Goal: Information Seeking & Learning: Learn about a topic

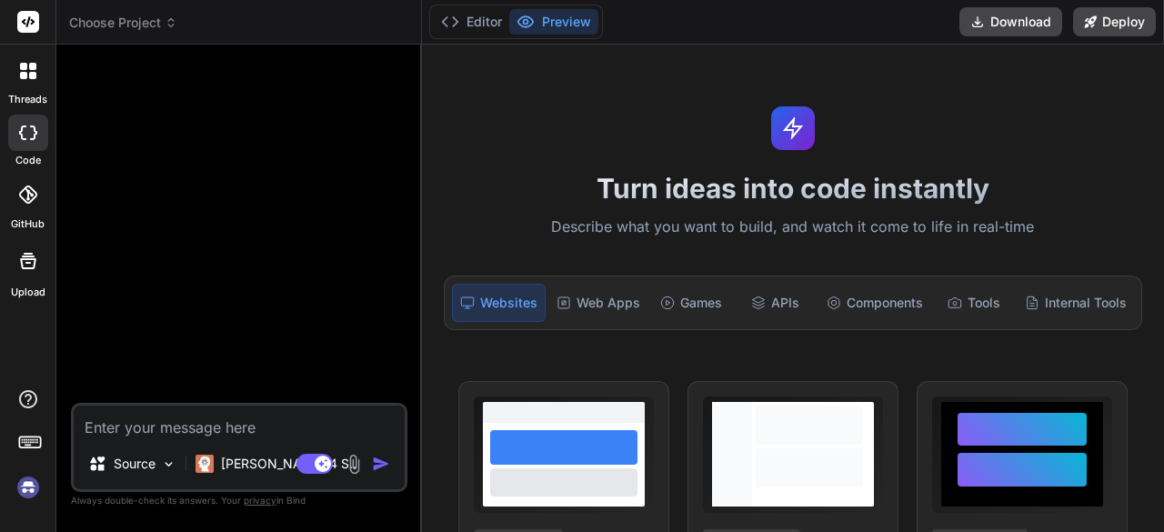
type textarea "x"
click at [180, 410] on textarea at bounding box center [239, 422] width 331 height 33
paste textarea "<table class="staff-table"> <thead> <tr> <th>S/N</th> <th>Patient Name</th> <th…"
type textarea "<table class="staff-table"> <thead> <tr> <th>S/N</th> <th>Patient Name</th> <th…"
type textarea "x"
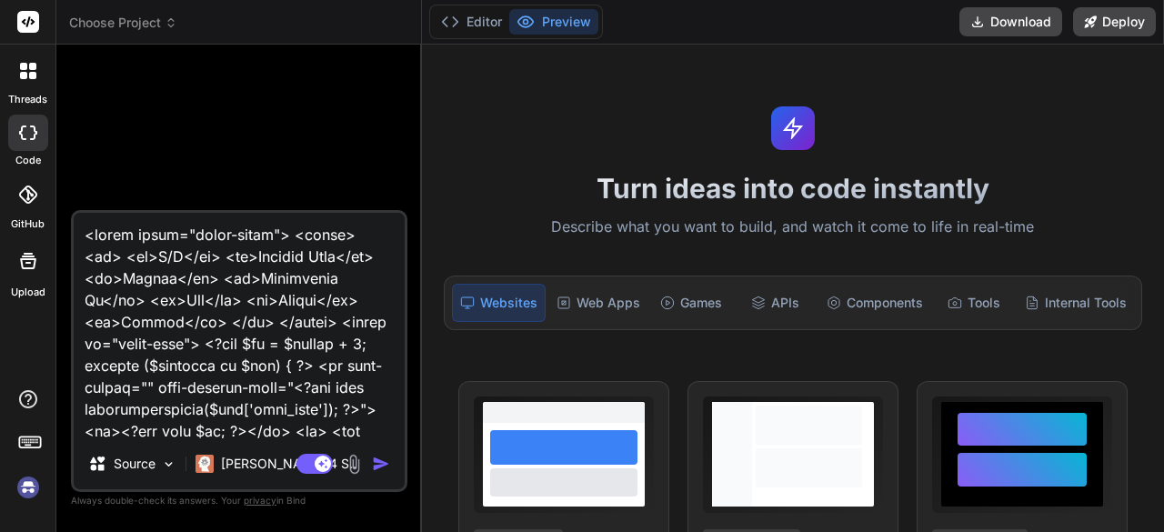
scroll to position [34109, 0]
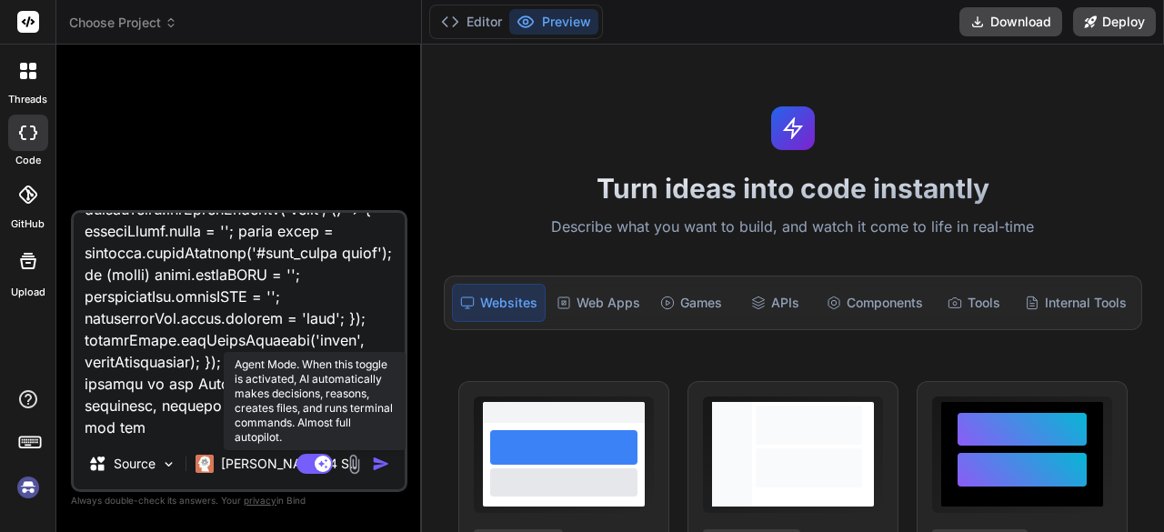
type textarea "<table class="staff-table"> <thead> <tr> <th>S/N</th> <th>Patient Name</th> <th…"
click at [315, 463] on rect at bounding box center [314, 464] width 36 height 20
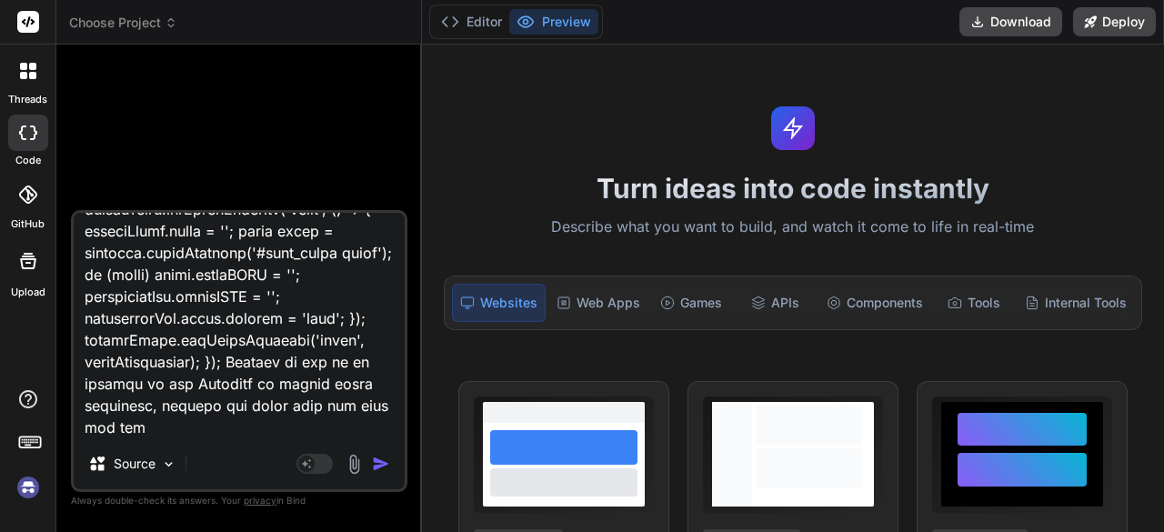
click at [382, 461] on img "button" at bounding box center [381, 464] width 18 height 18
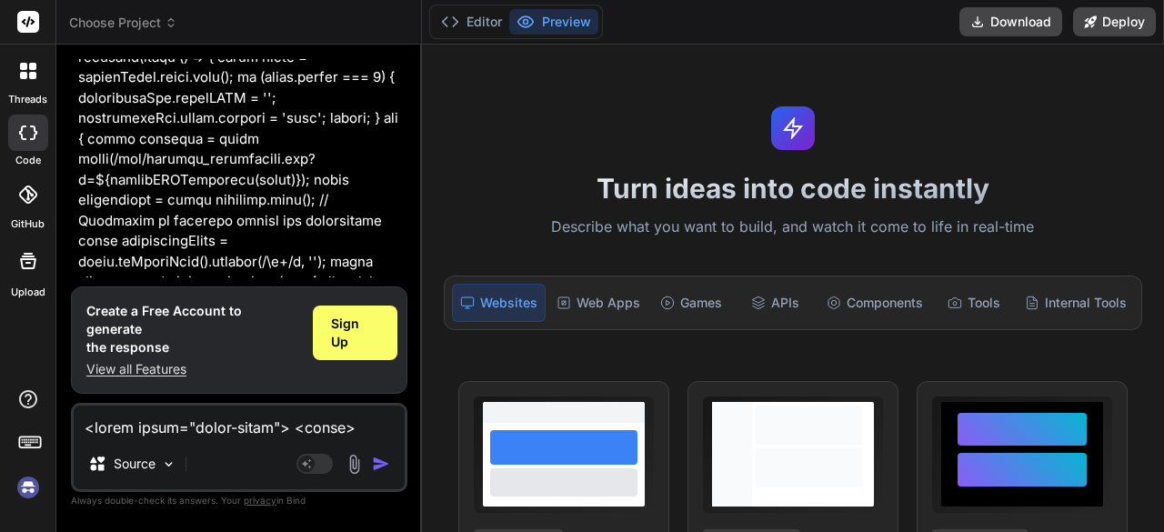
scroll to position [27659, 0]
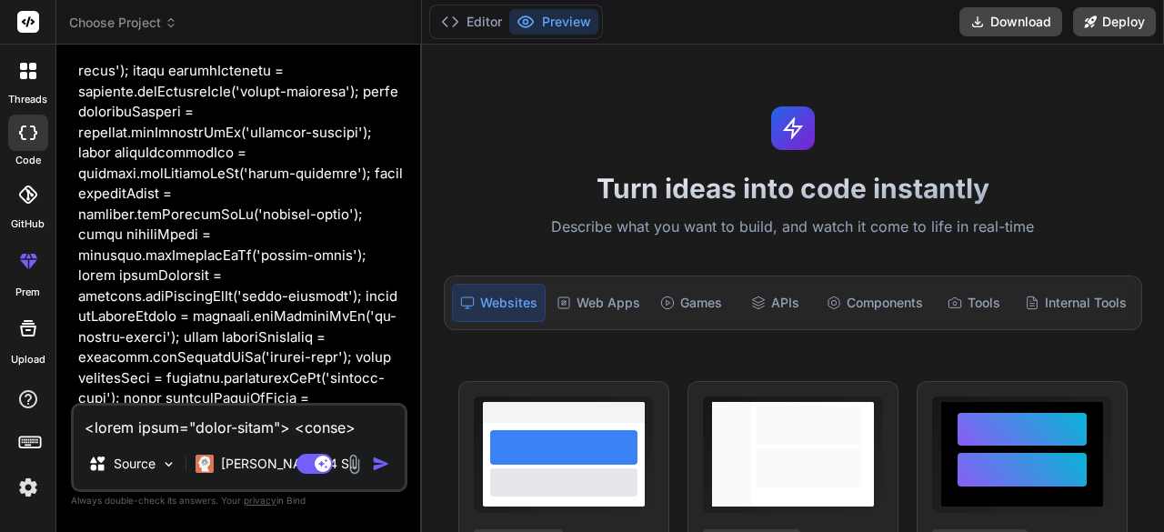
scroll to position [3292, 0]
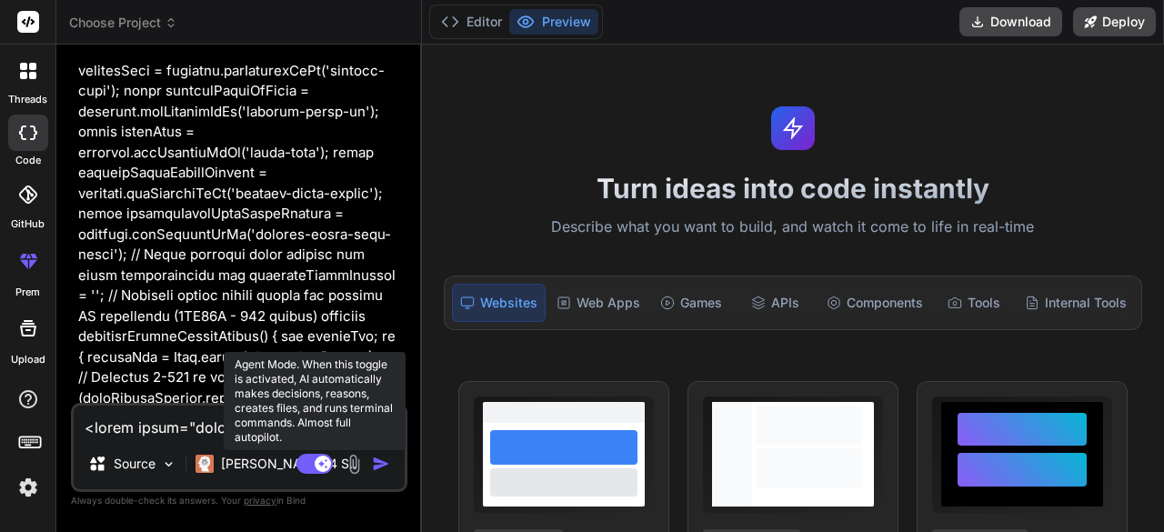
click at [313, 461] on rect at bounding box center [314, 464] width 36 height 20
type textarea "x"
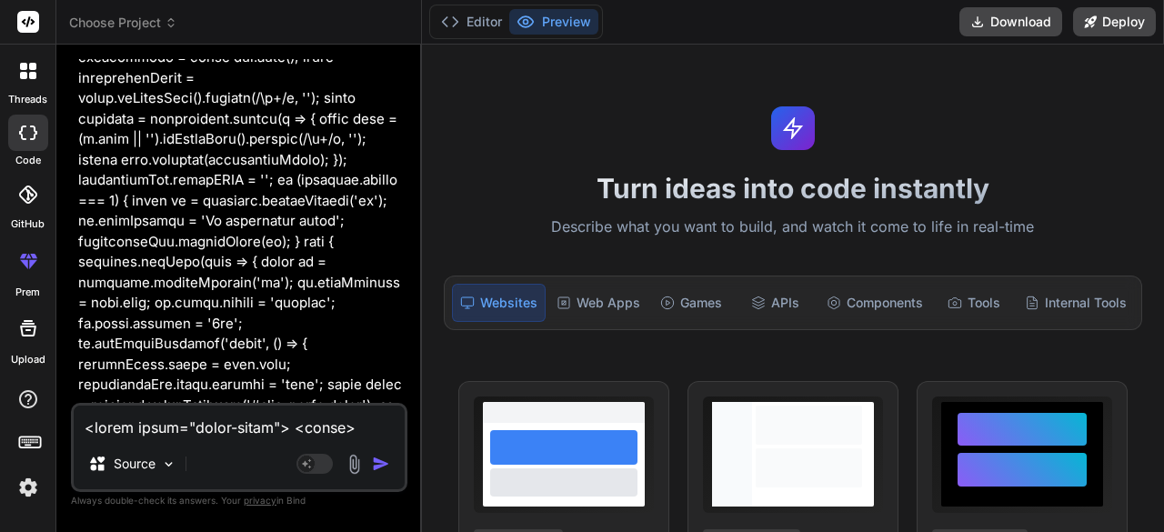
scroll to position [27662, 0]
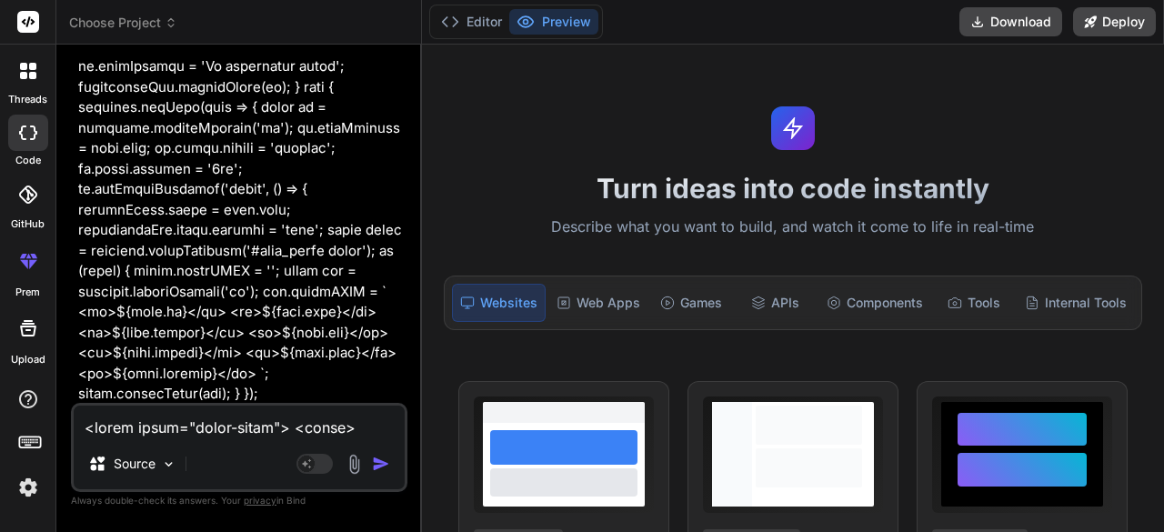
click at [200, 432] on textarea at bounding box center [239, 422] width 331 height 33
type textarea "y"
type textarea "x"
type textarea "ye"
type textarea "x"
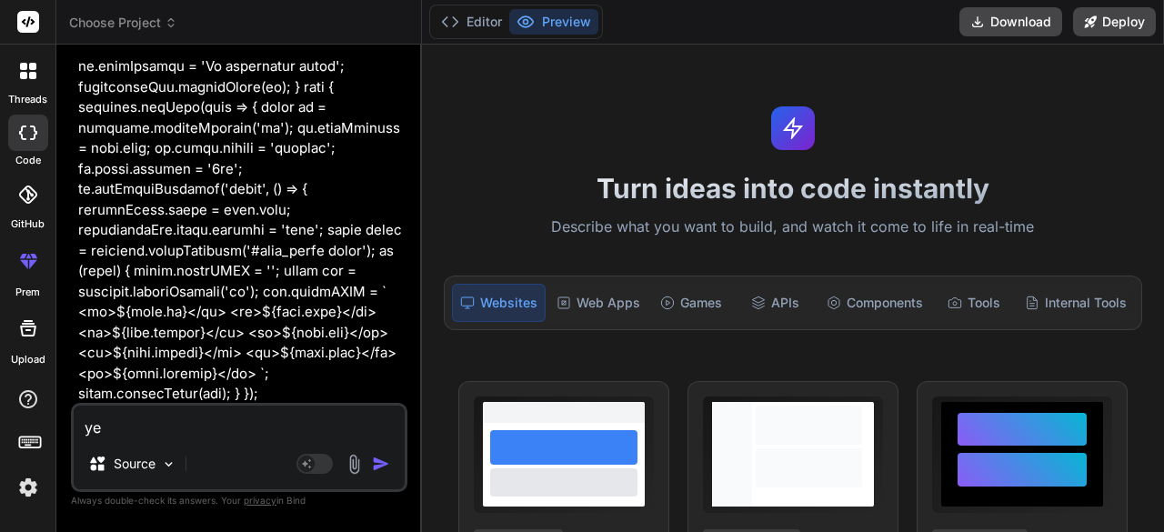
type textarea "yes"
type textarea "x"
type textarea "yes"
type textarea "x"
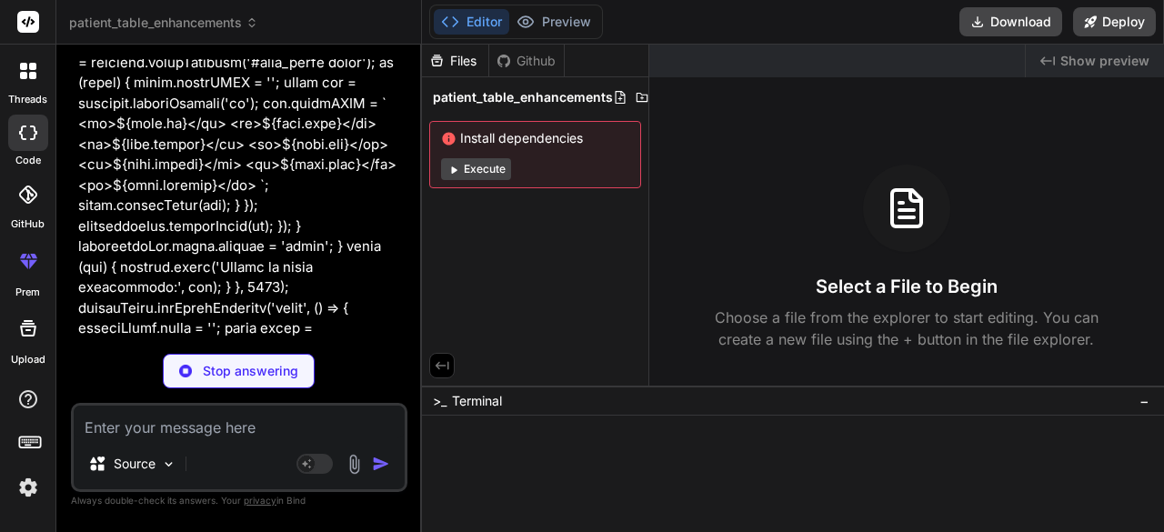
scroll to position [28247, 0]
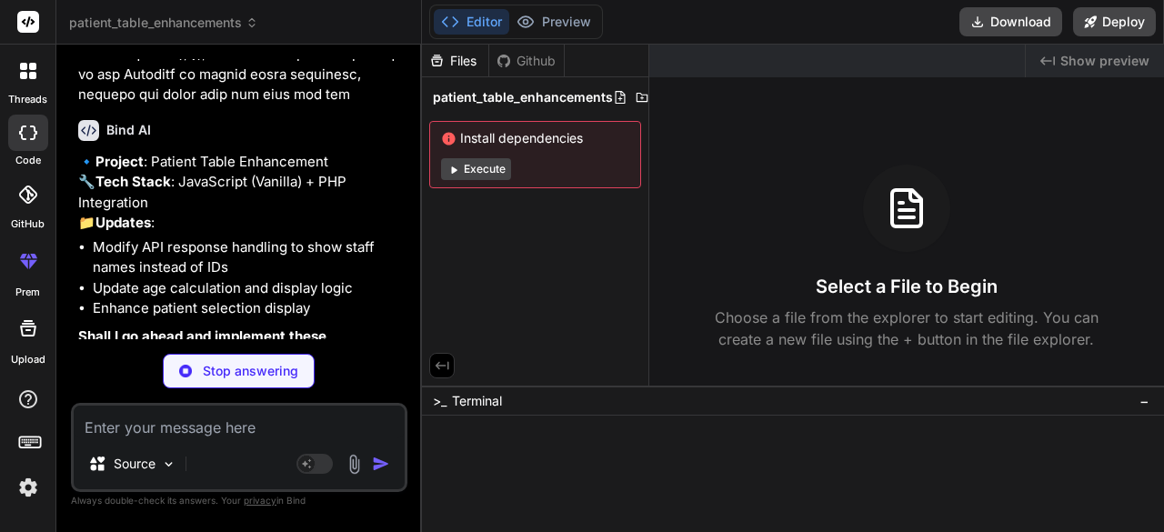
click at [460, 55] on div "Files" at bounding box center [455, 61] width 66 height 18
type textarea "x"
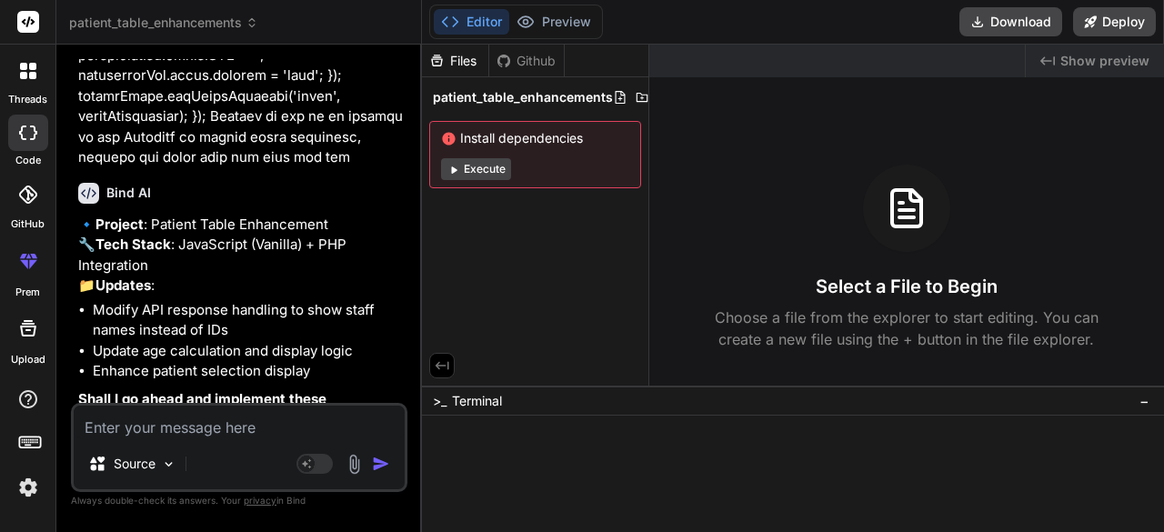
click at [165, 427] on textarea at bounding box center [239, 422] width 331 height 33
type textarea "w"
type textarea "x"
type textarea "wh"
type textarea "x"
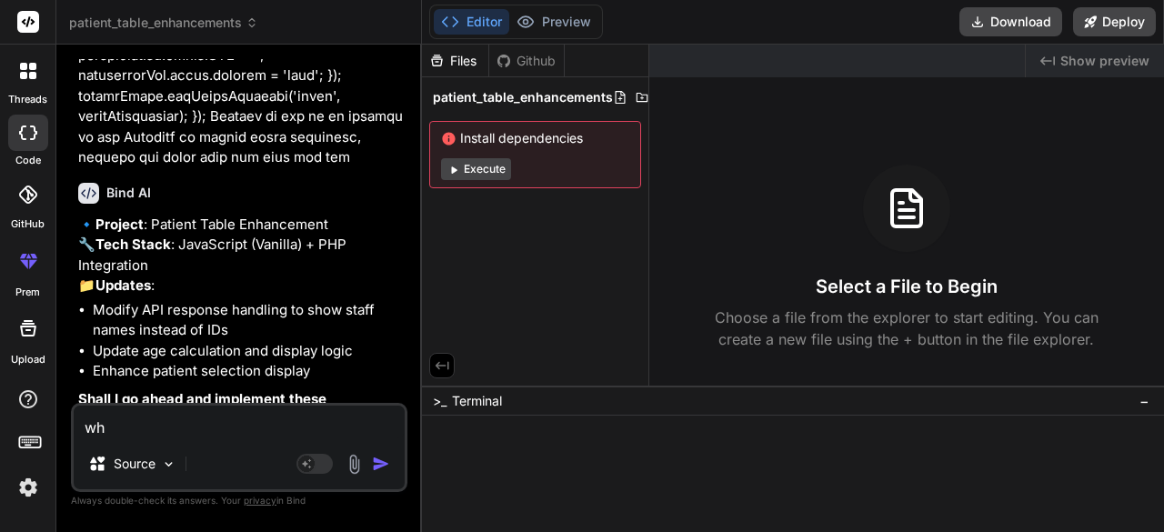
type textarea "wha"
type textarea "x"
type textarea "wha"
type textarea "x"
type textarea "wha"
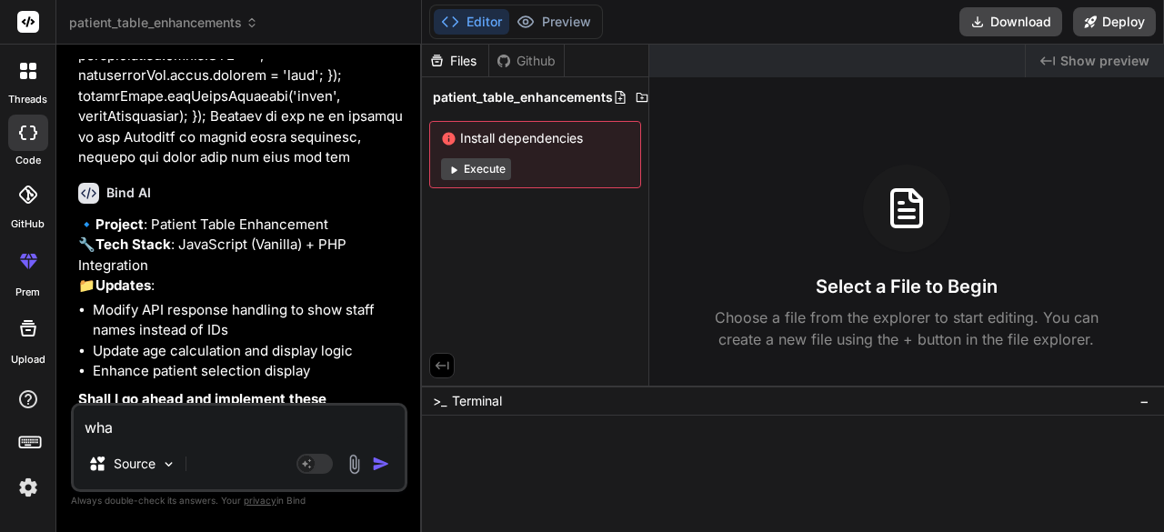
type textarea "x"
type textarea "what"
type textarea "x"
type textarea "what"
type textarea "x"
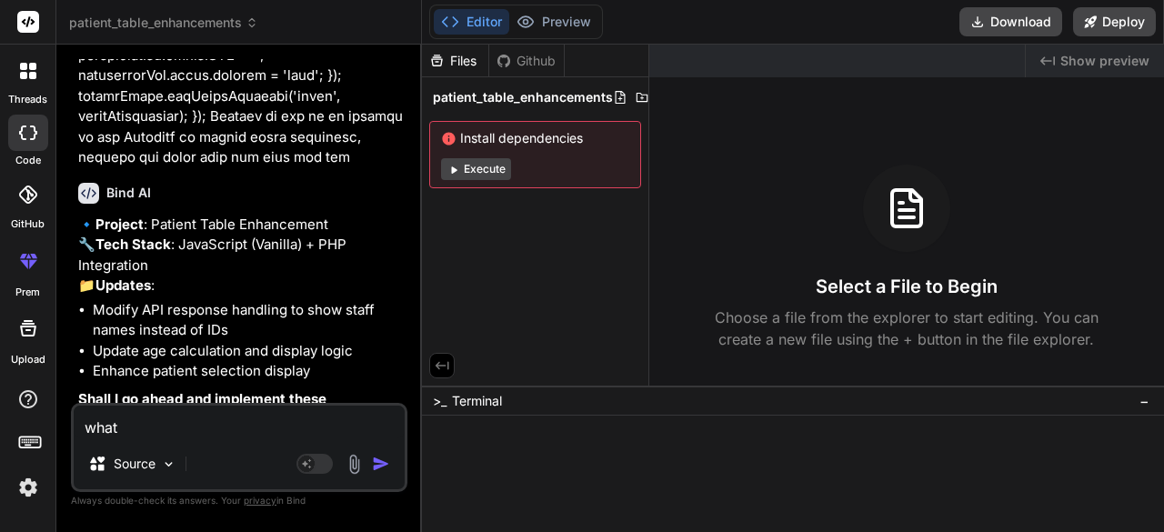
type textarea "what i"
type textarea "x"
type textarea "what is"
type textarea "x"
type textarea "what is"
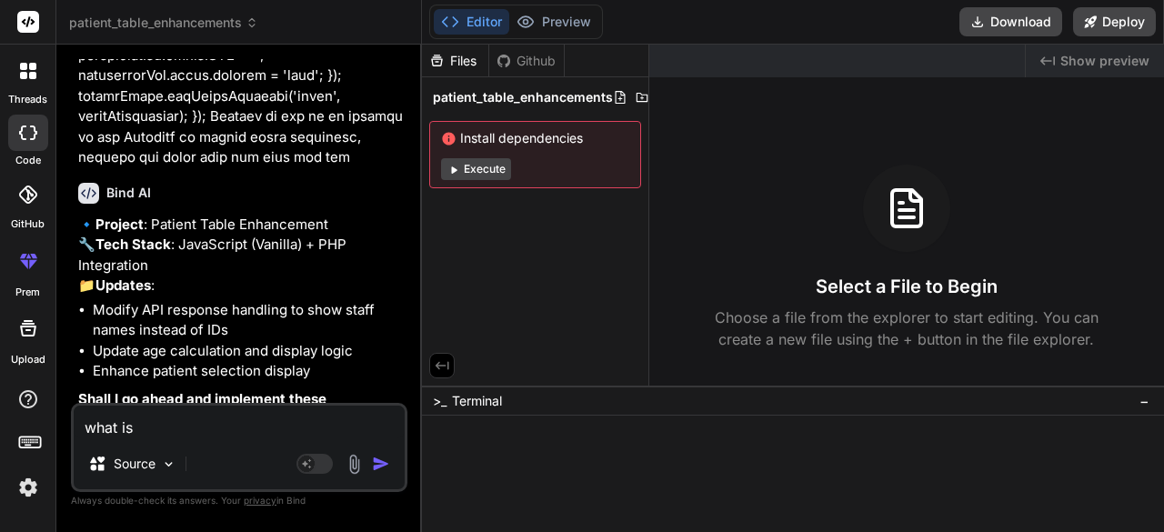
type textarea "x"
type textarea "what is w"
type textarea "x"
type textarea "what is wr"
type textarea "x"
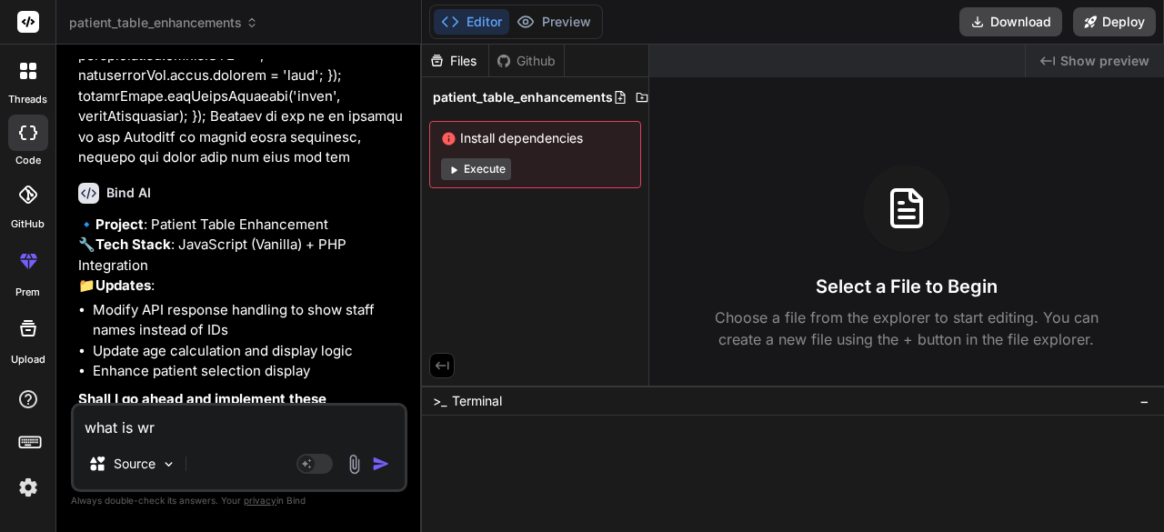
type textarea "what is wro"
type textarea "x"
type textarea "what is wron"
type textarea "x"
type textarea "what is wrong"
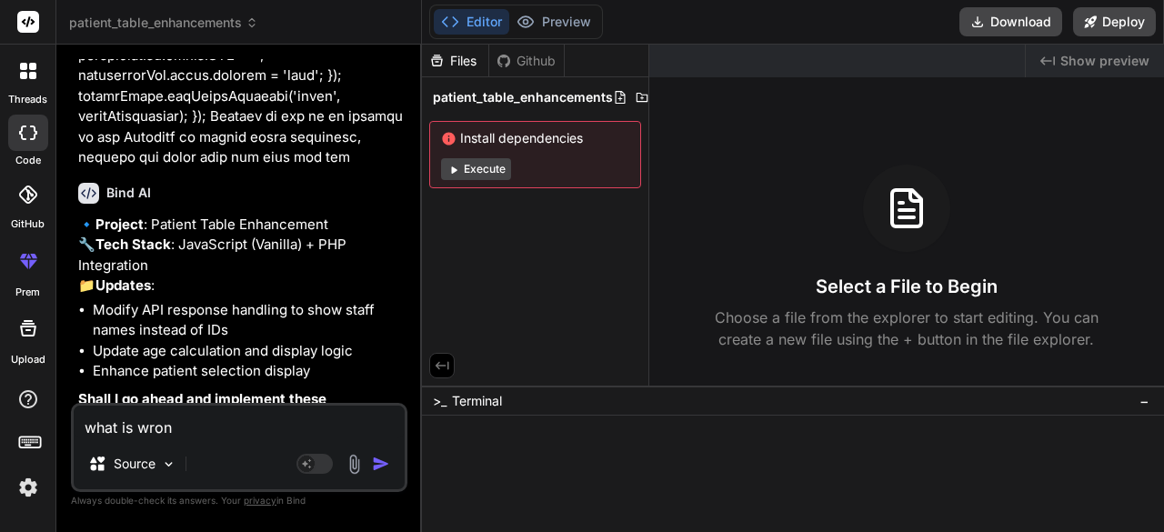
type textarea "x"
type textarea "what is wrong"
type textarea "x"
type textarea "what is wrong f"
type textarea "x"
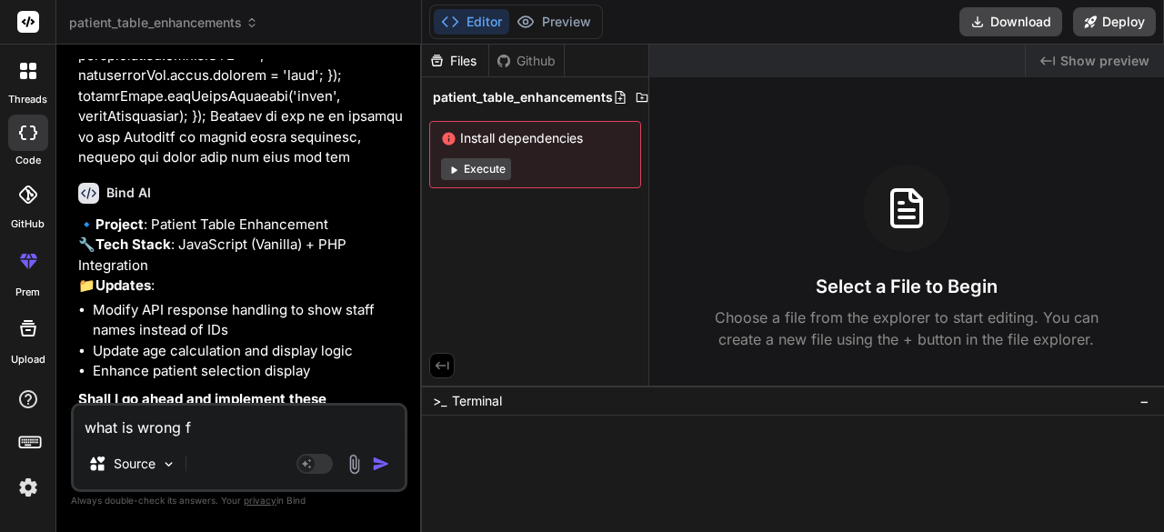
type textarea "what is wrong fi"
type textarea "x"
type textarea "what is wrong fix"
type textarea "x"
type textarea "what is wrong fix"
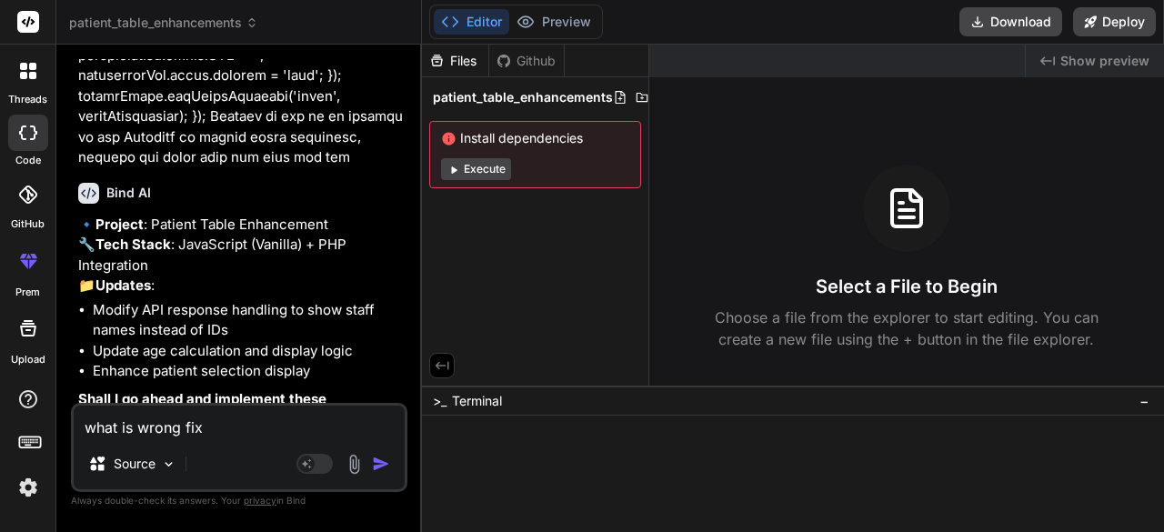
type textarea "x"
type textarea "what is wrong fix t"
type textarea "x"
type textarea "what is wrong fix th"
type textarea "x"
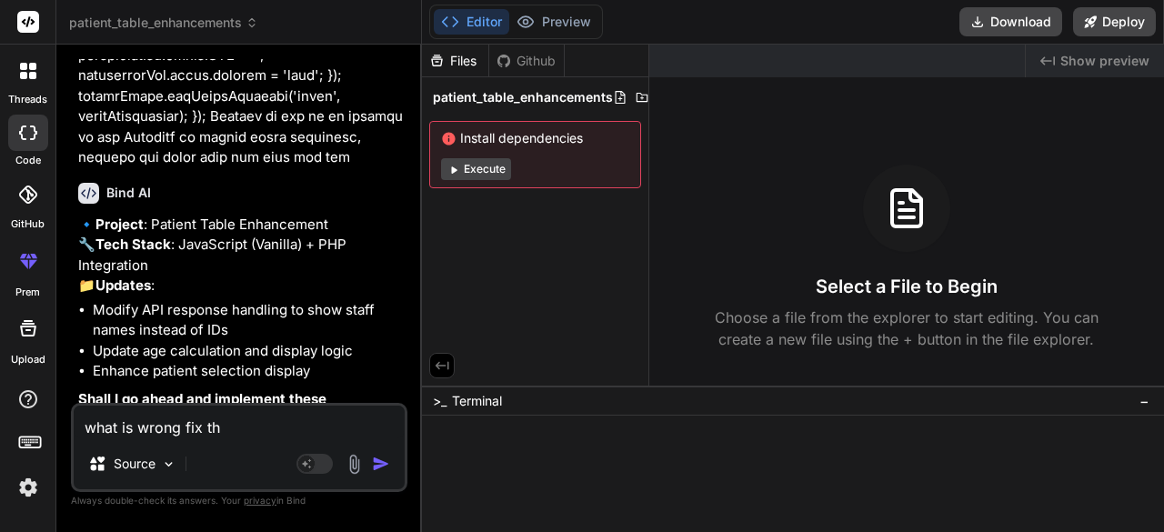
type textarea "what is wrong fix thi"
type textarea "x"
type textarea "what is wrong fix this"
type textarea "x"
type textarea "what is wrong fix this"
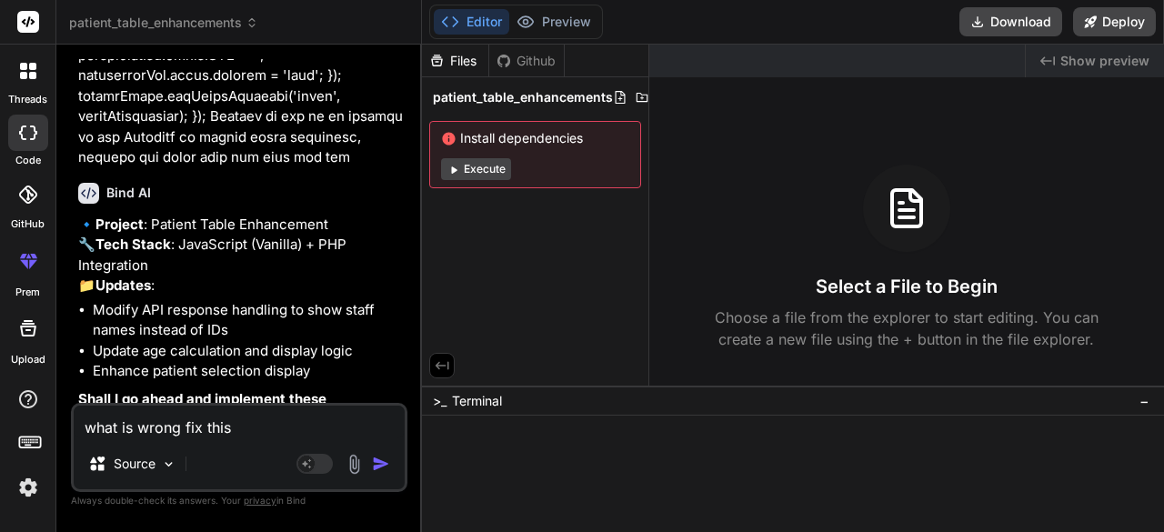
type textarea "x"
type textarea "what is wrong fix this c"
type textarea "x"
type textarea "what is wrong fix this cr"
type textarea "x"
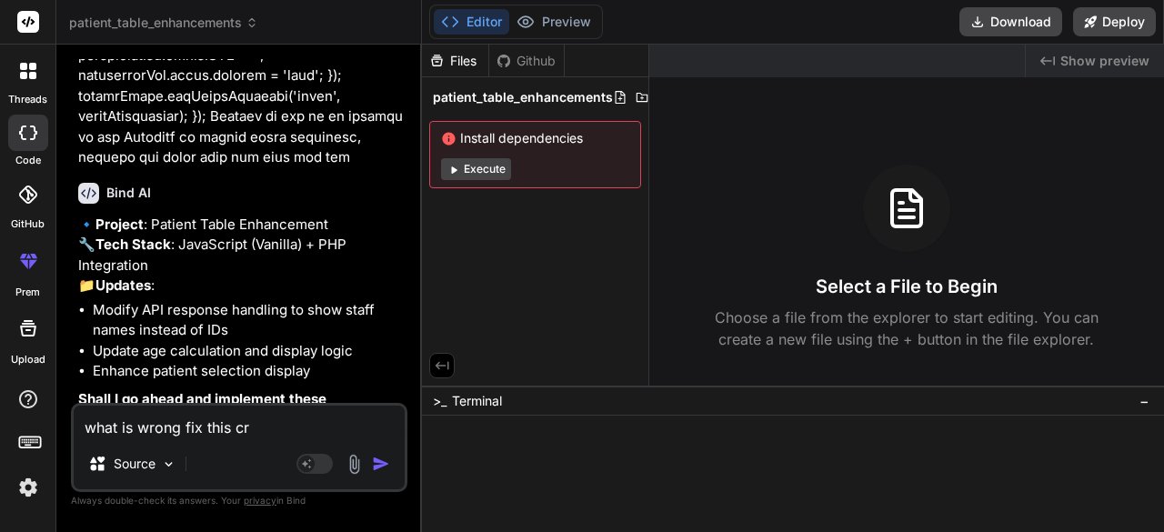
type textarea "what is wrong fix this cre"
type textarea "x"
type textarea "what is wrong fix this crea"
type textarea "x"
type textarea "what is wrong fix this creat"
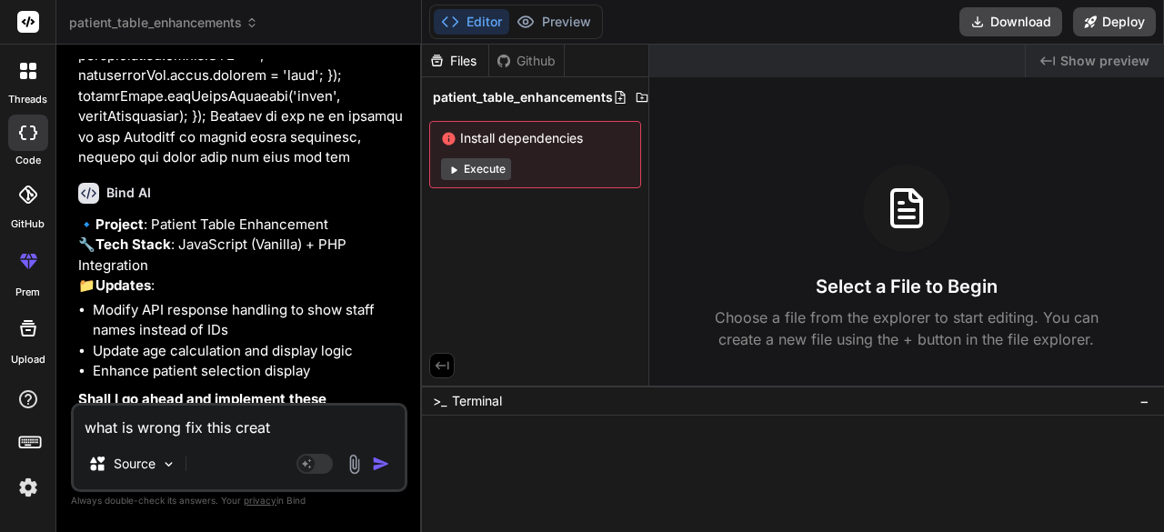
type textarea "x"
type textarea "what is wrong fix this create"
type textarea "x"
type textarea "what is wrong fix this create"
type textarea "x"
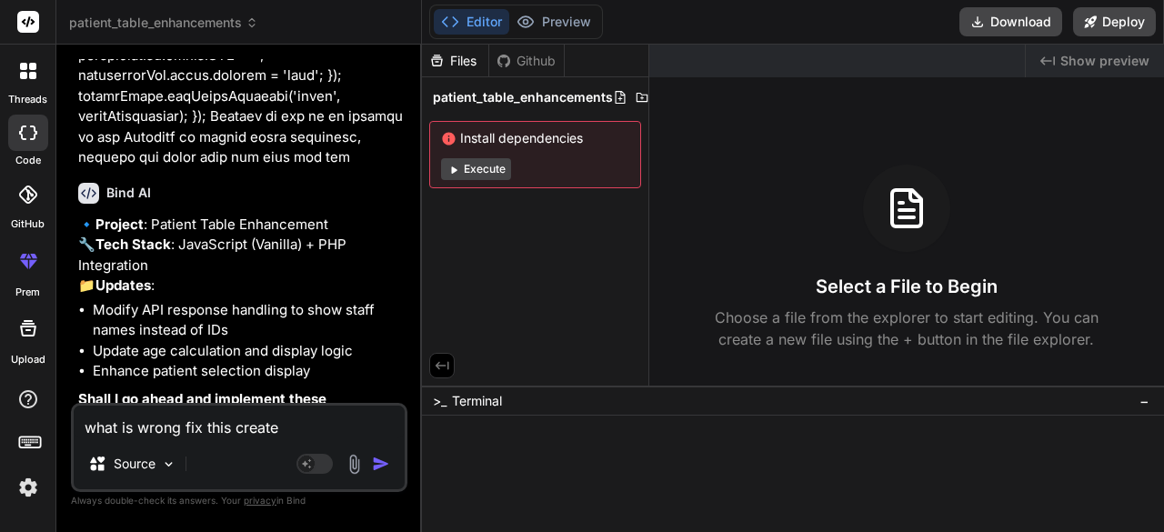
type textarea "what is wrong fix this create t"
type textarea "x"
type textarea "what is wrong fix this create th"
type textarea "x"
type textarea "what is wrong fix this create the"
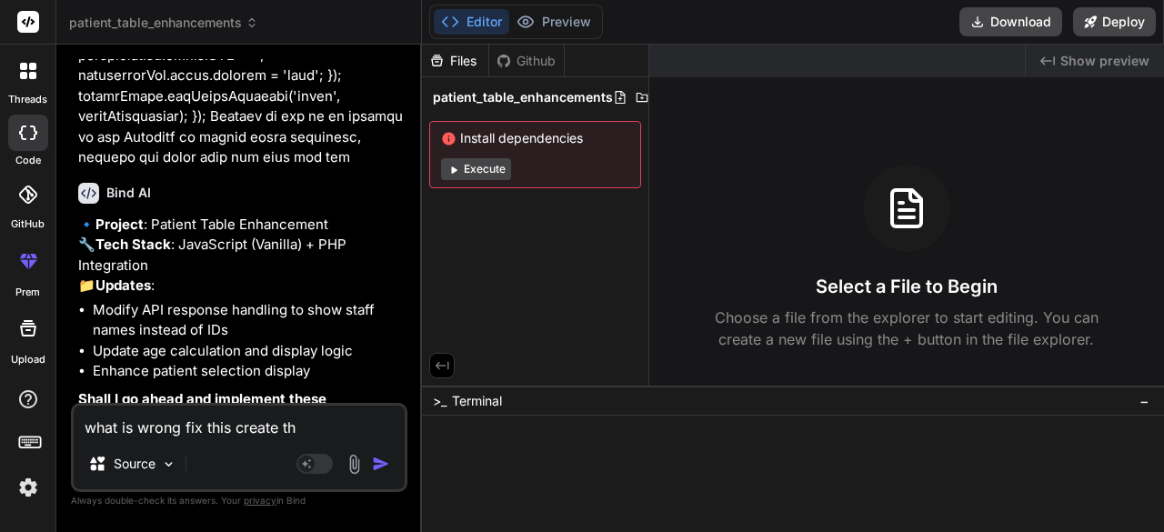
type textarea "x"
type textarea "what is wrong fix this create the"
type textarea "x"
type textarea "what is wrong fix this create the f"
type textarea "x"
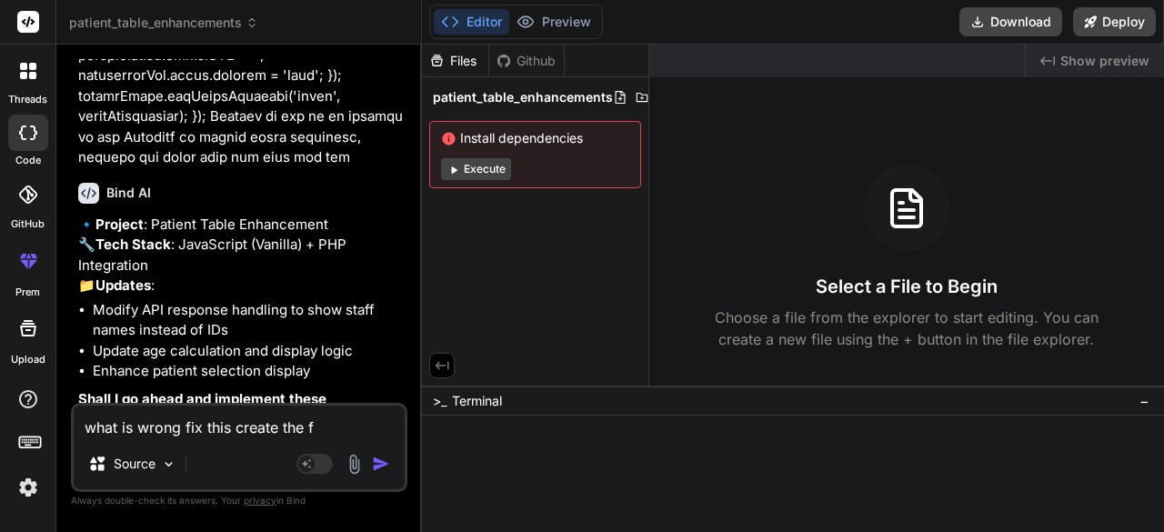
type textarea "what is wrong fix this create the fi"
type textarea "x"
type textarea "what is wrong fix this create the fil"
type textarea "x"
type textarea "what is wrong fix this create the file"
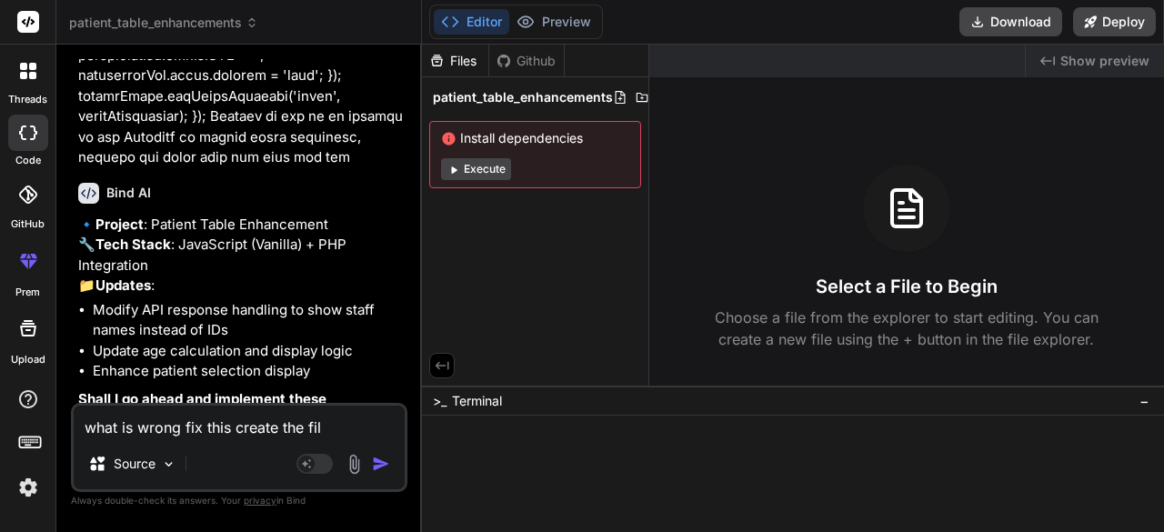
type textarea "x"
type textarea "what is wrong fix this create the file"
type textarea "x"
type textarea "what is wrong fix this create the file a"
type textarea "x"
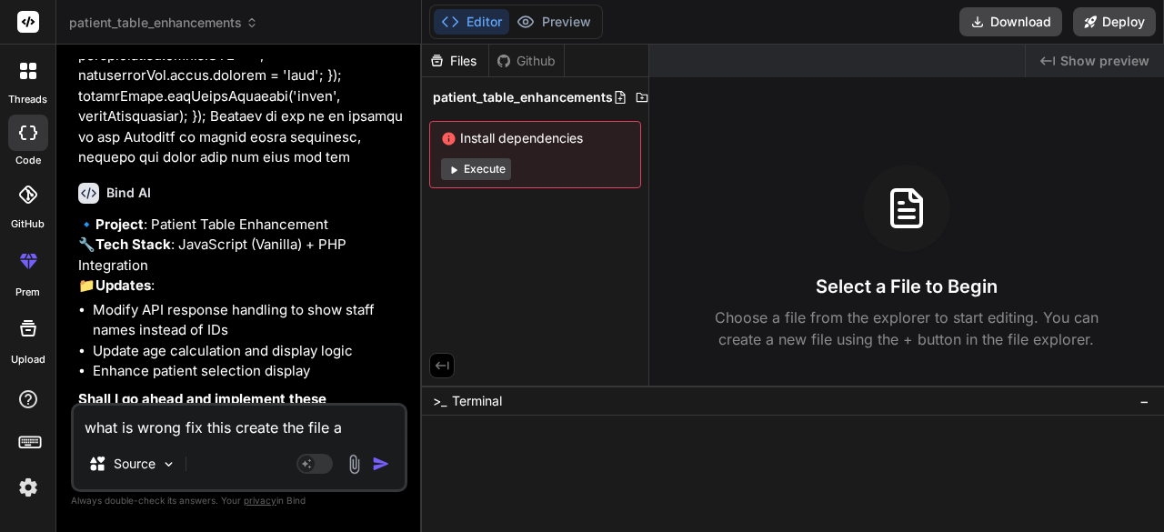
type textarea "what is wrong fix this create the file an"
type textarea "x"
type textarea "what is wrong fix this create the file and"
type textarea "x"
type textarea "what is wrong fix this create the file and"
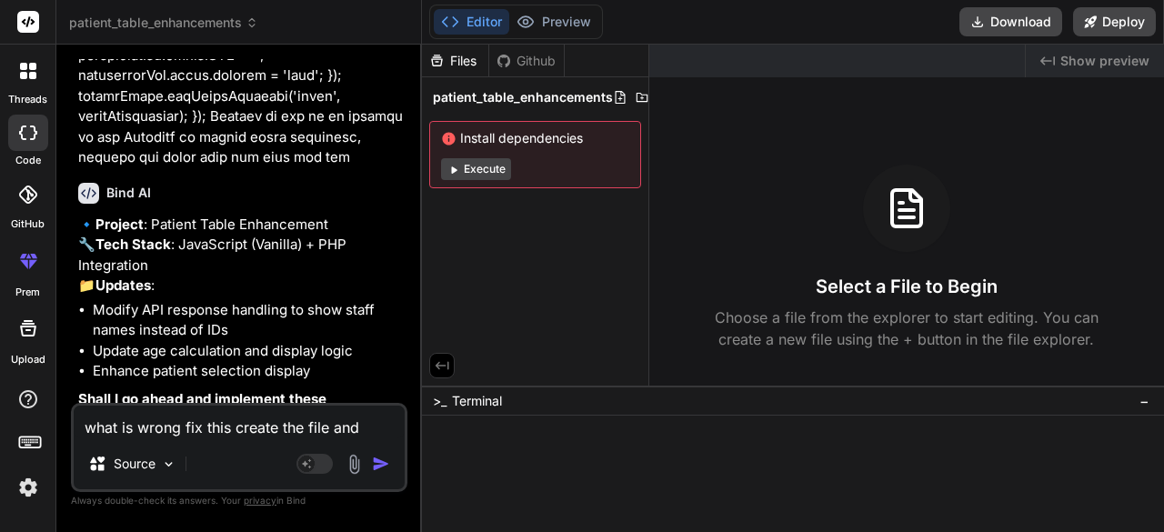
type textarea "x"
type textarea "what is wrong fix this create the file and f"
type textarea "x"
type textarea "what is wrong fix this create the file and fi"
type textarea "x"
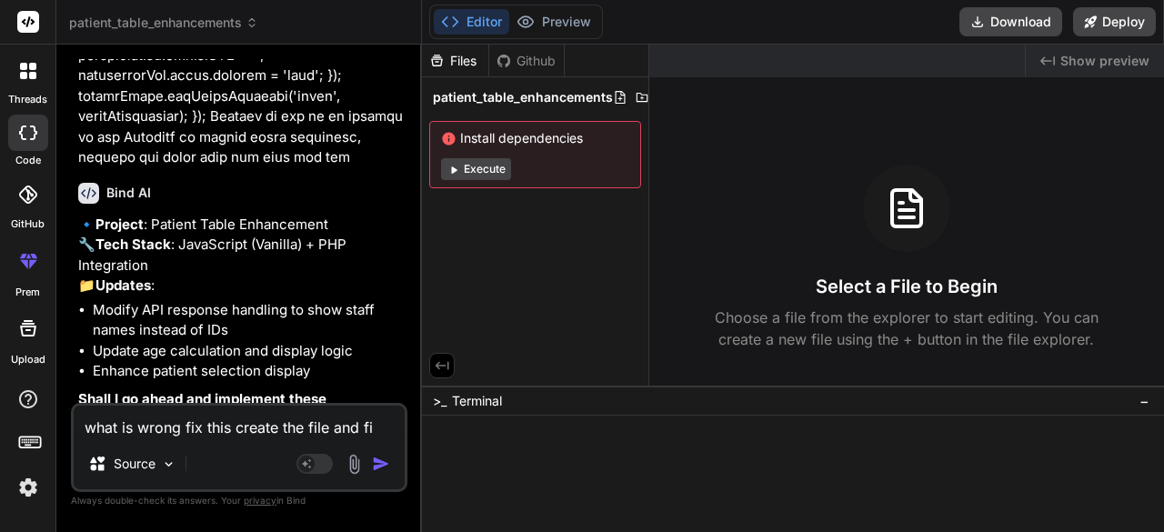
type textarea "what is wrong fix this create the file and fix"
type textarea "x"
type textarea "what is wrong fix this create the file and fix"
type textarea "x"
type textarea "what is wrong fix this create the file and fix w"
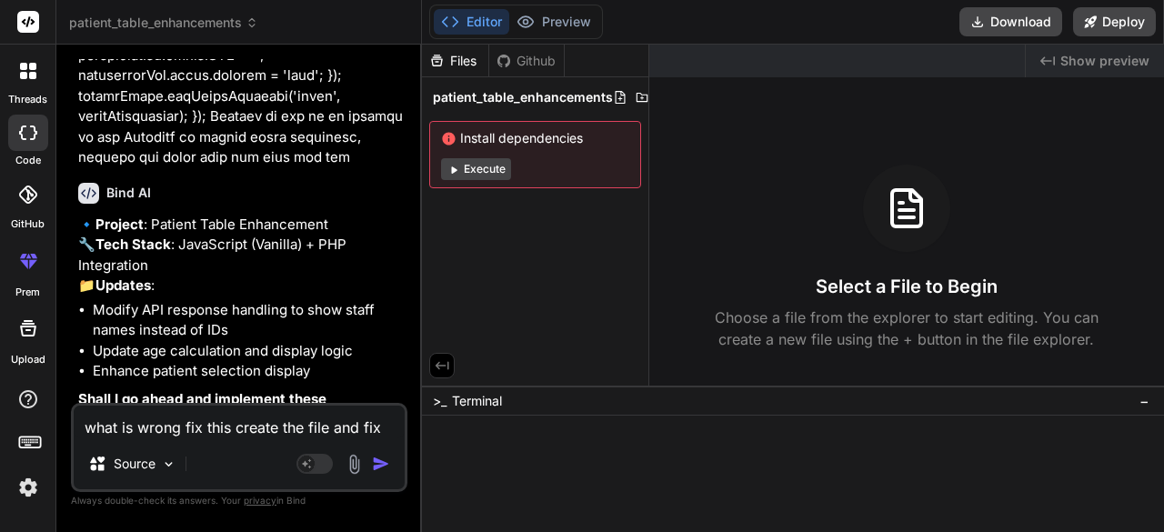
type textarea "x"
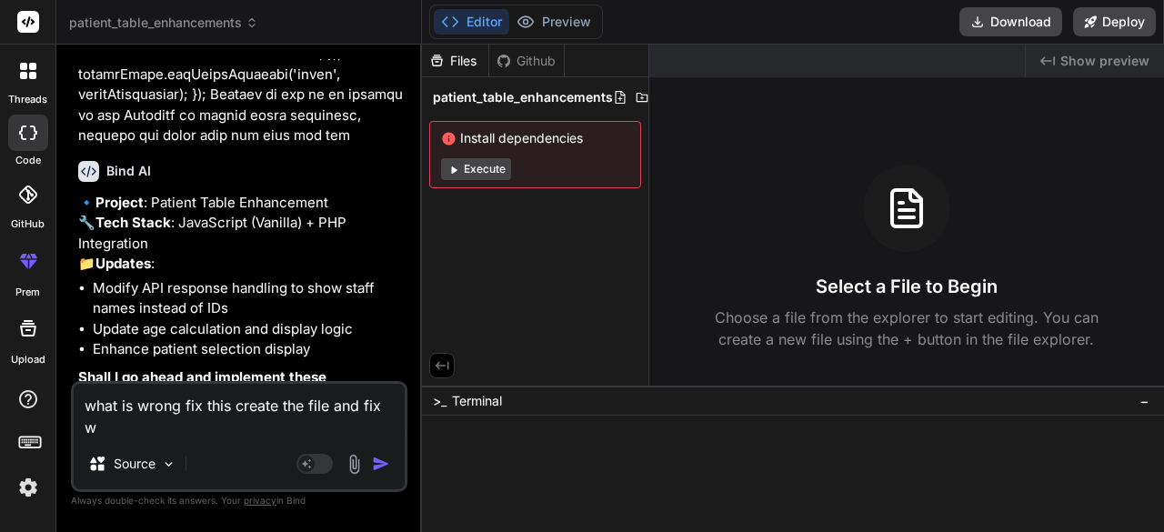
type textarea "what is wrong fix this create the file and fix wh"
type textarea "x"
type textarea "what is wrong fix this create the file and fix wha"
type textarea "x"
type textarea "what is wrong fix this create the file and fix what"
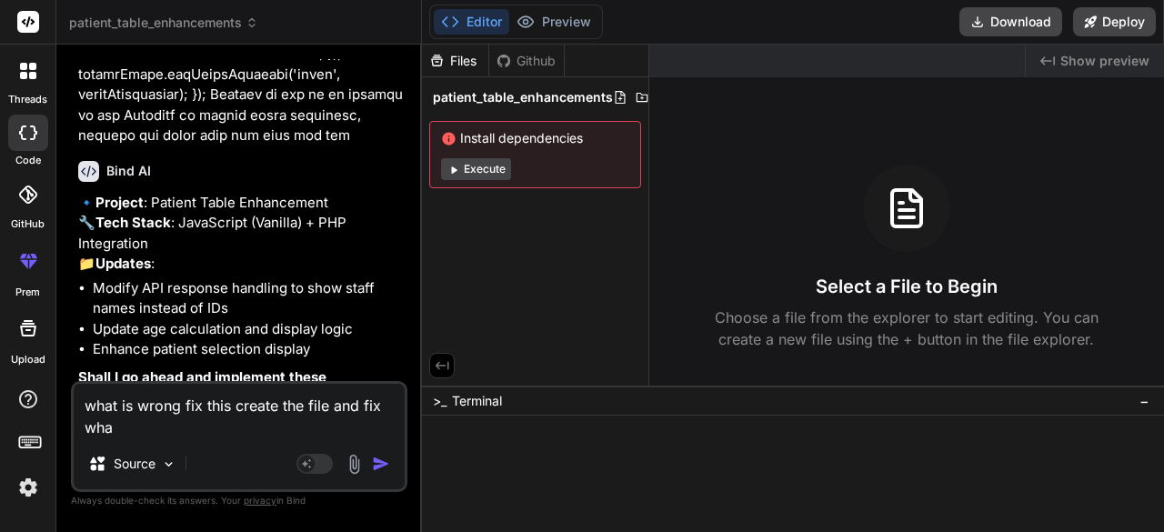
type textarea "x"
type textarea "what is wrong fix this create the file and fix what"
type textarea "x"
type textarea "what is wrong fix this create the file and fix what i"
type textarea "x"
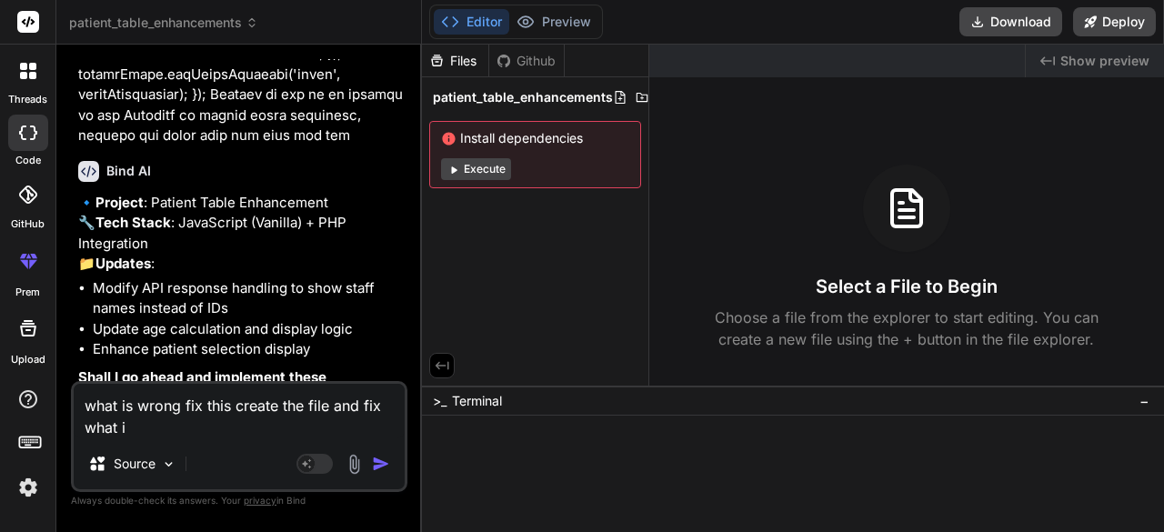
type textarea "what is wrong fix this create the file and fix what i"
type textarea "x"
type textarea "what is wrong fix this create the file and fix what i w"
type textarea "x"
type textarea "what is wrong fix this create the file and fix what i wa"
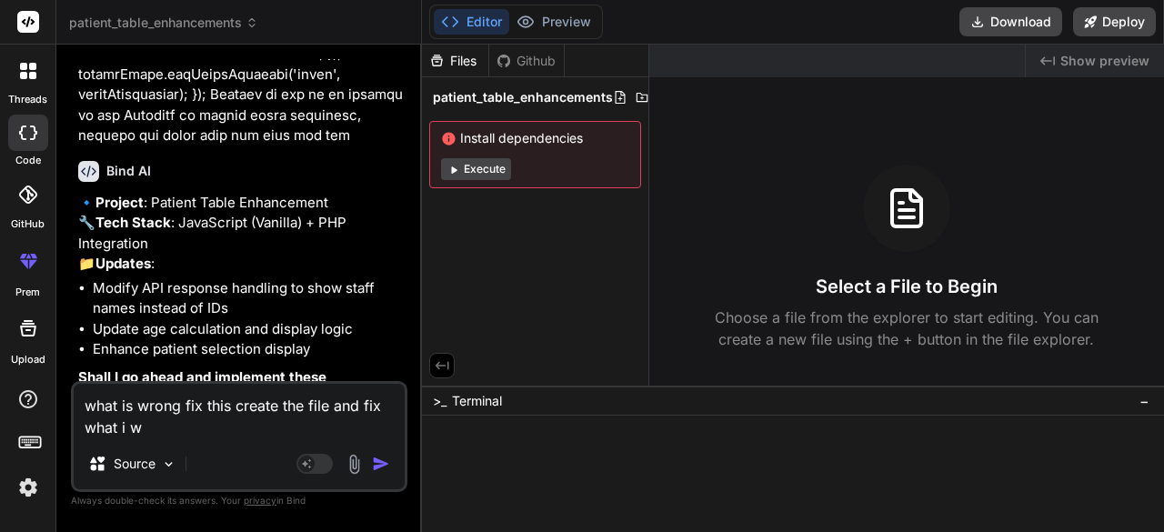
type textarea "x"
type textarea "what is wrong fix this create the file and fix what i wan"
type textarea "x"
type textarea "what is wrong fix this create the file and fix what i want"
type textarea "x"
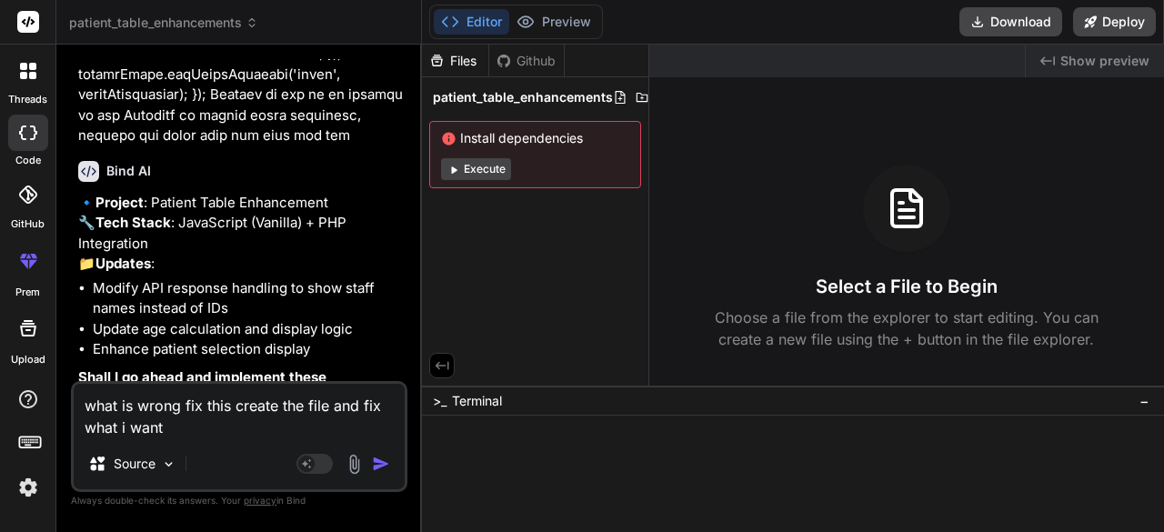
type textarea "what is wrong fix this create the file and fix what i want"
type textarea "x"
type textarea "what is wrong fix this create the file and fix what i want t"
type textarea "x"
type textarea "what is wrong fix this create the file and fix what i want to"
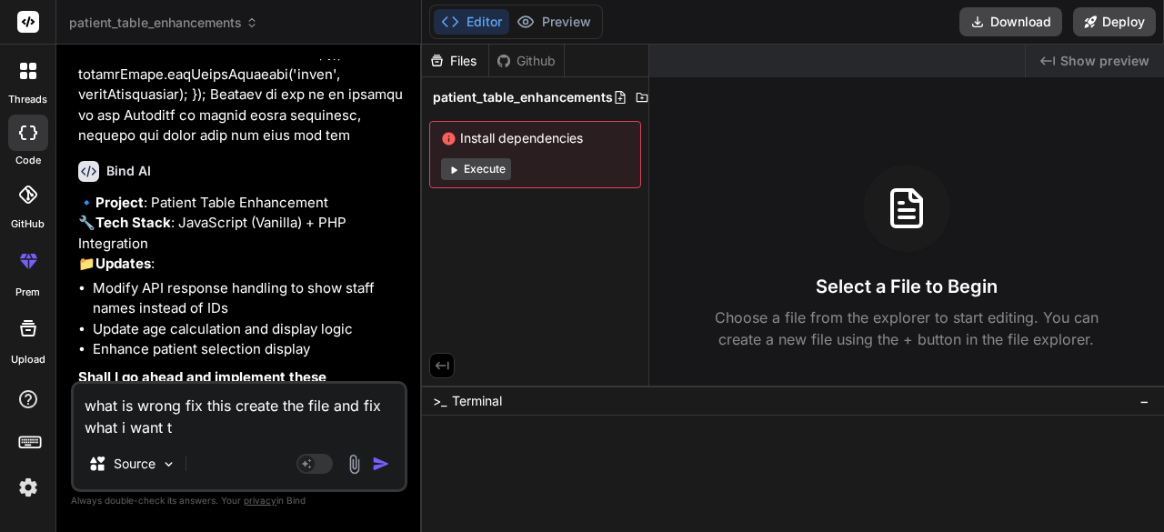
type textarea "x"
type textarea "what is wrong fix this create the file and fix what i want to"
type textarea "x"
type textarea "what is wrong fix this create the file and fix what i want to f"
type textarea "x"
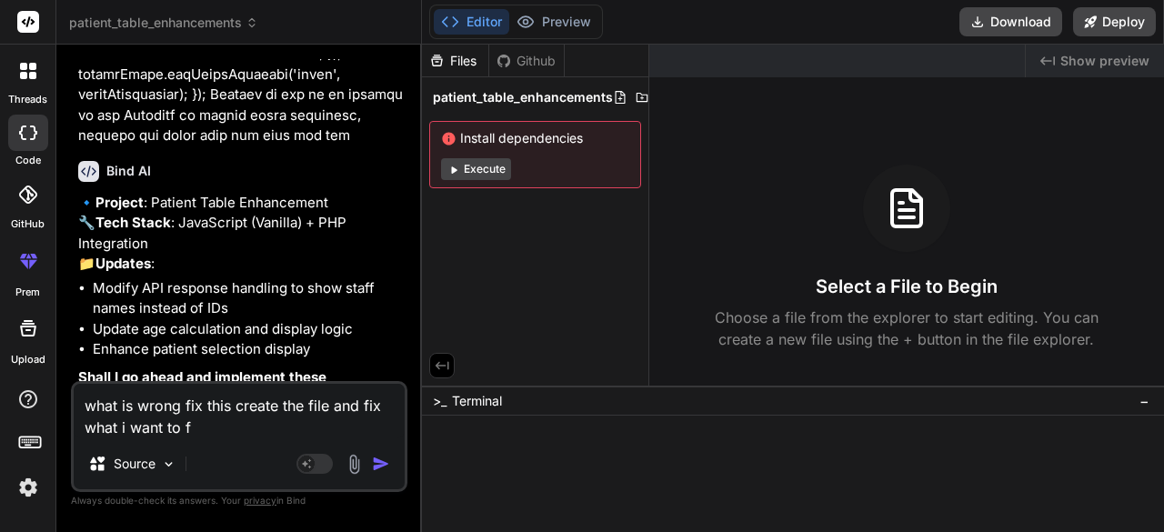
type textarea "what is wrong fix this create the file and fix what i want to fi"
type textarea "x"
type textarea "what is wrong fix this create the file and fix what i want to fix"
type textarea "x"
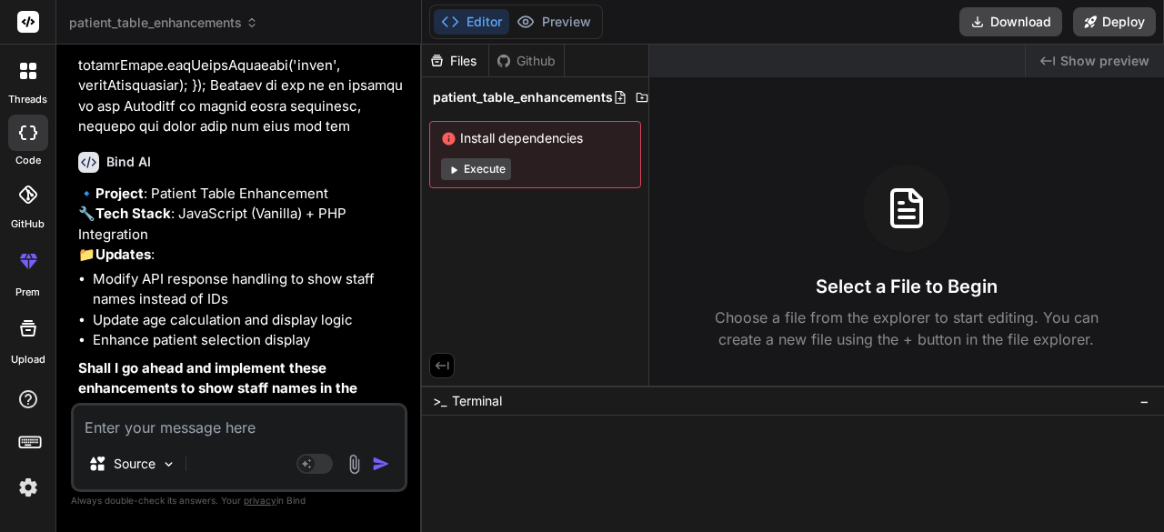
scroll to position [28394, 0]
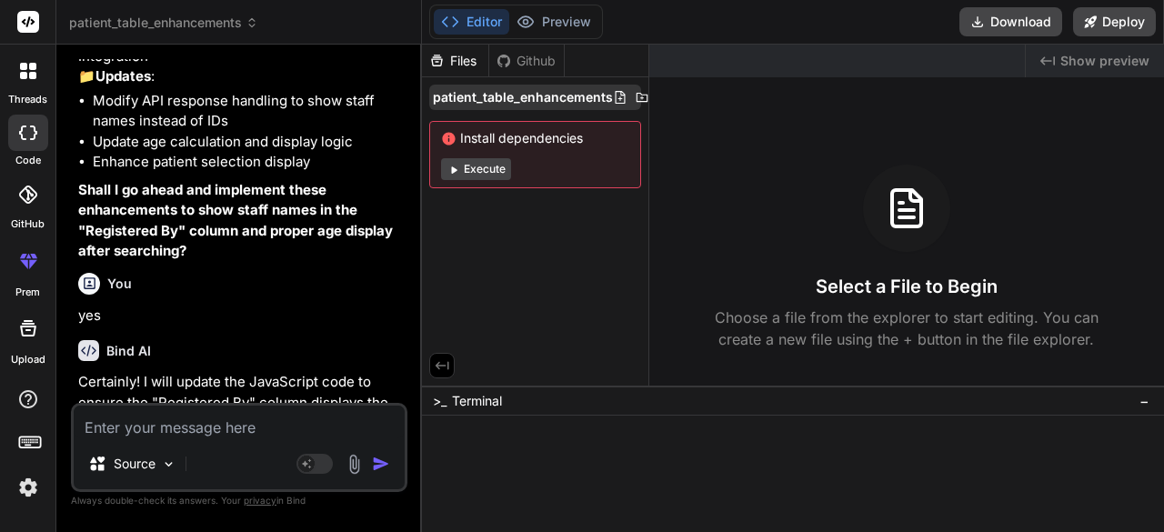
click at [539, 88] on span "patient_table_enhancements" at bounding box center [523, 97] width 180 height 18
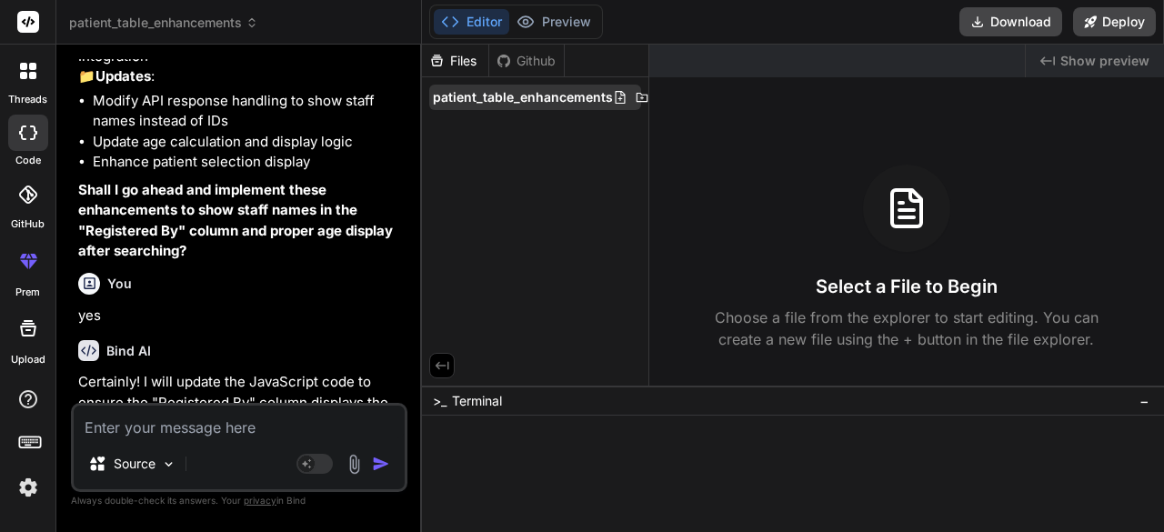
click at [593, 97] on span "patient_table_enhancements" at bounding box center [523, 97] width 180 height 18
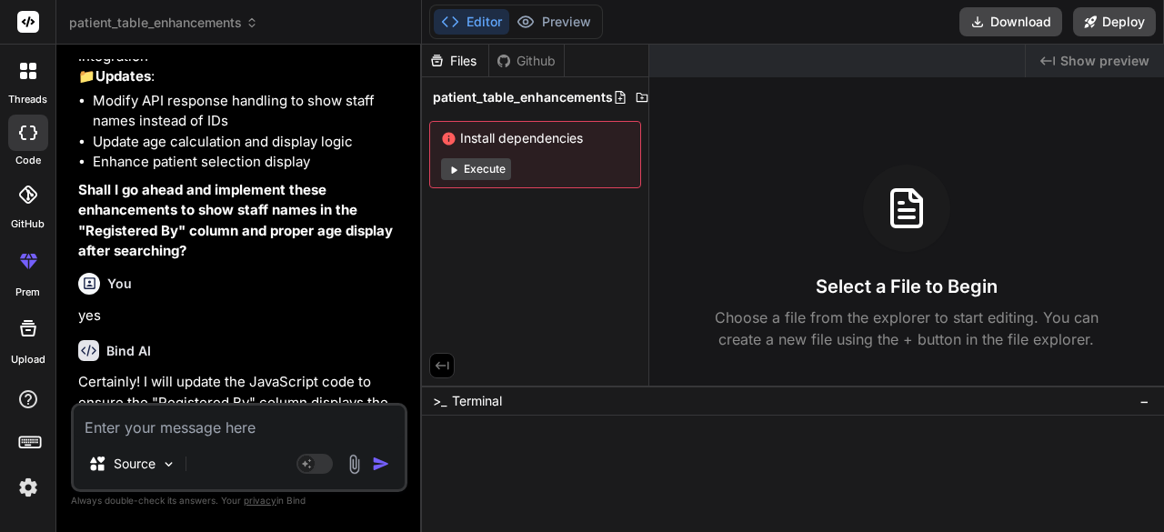
click at [593, 97] on span "patient_table_enhancements" at bounding box center [523, 97] width 180 height 18
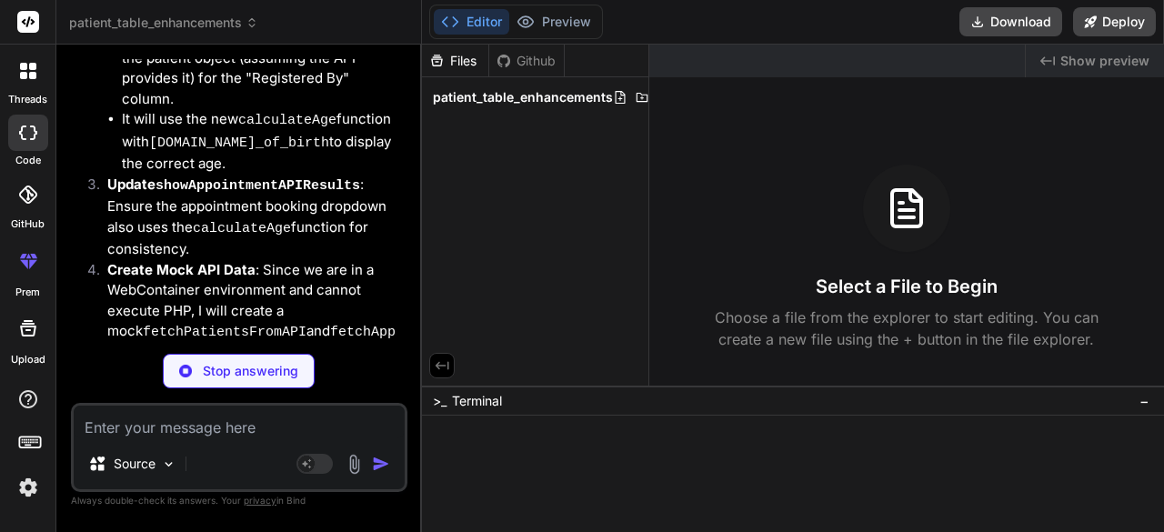
scroll to position [29878, 0]
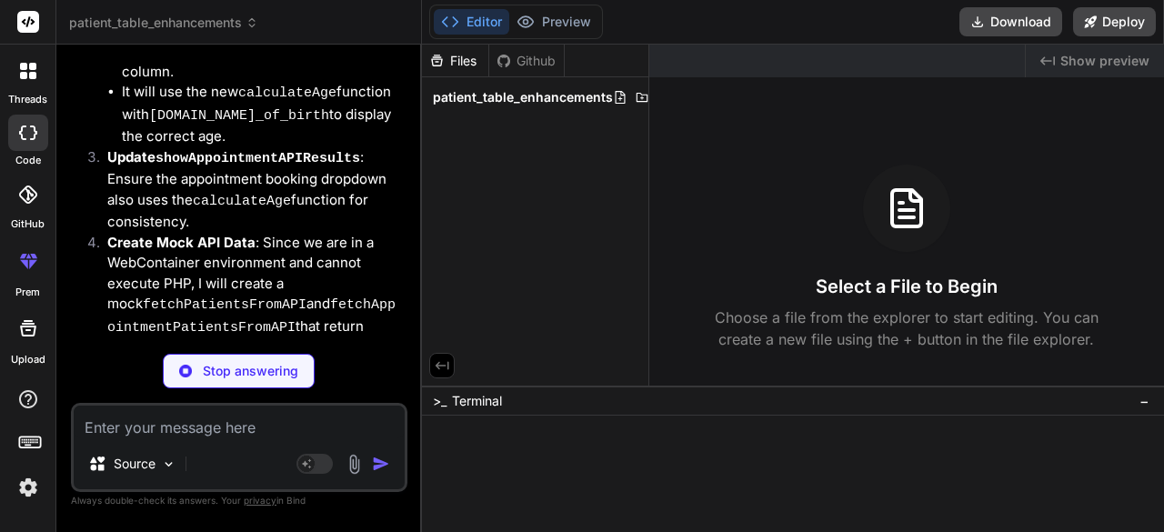
click at [551, 101] on span "patient_table_enhancements" at bounding box center [523, 97] width 180 height 18
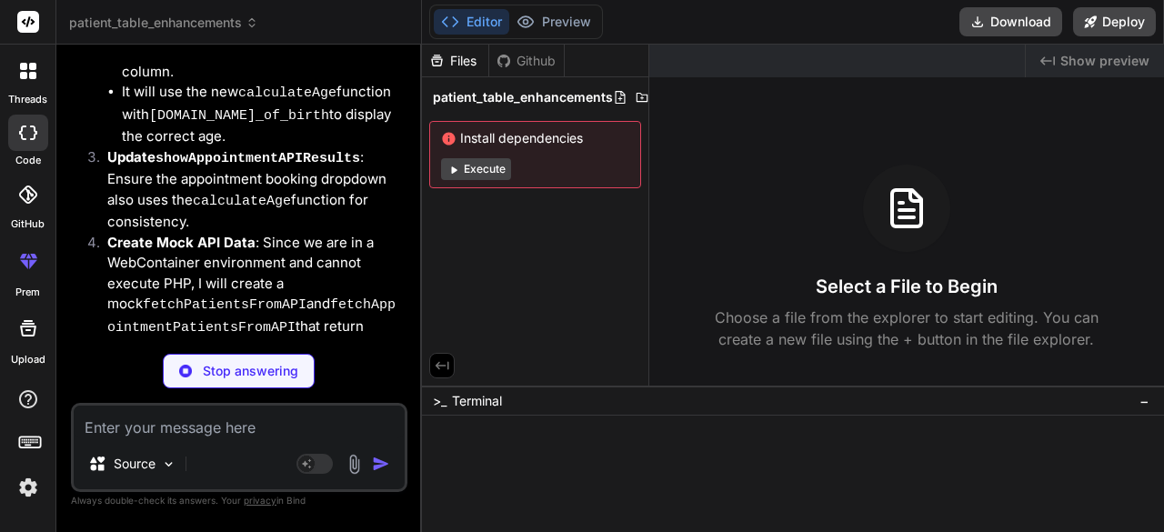
click at [551, 101] on span "patient_table_enhancements" at bounding box center [523, 97] width 180 height 18
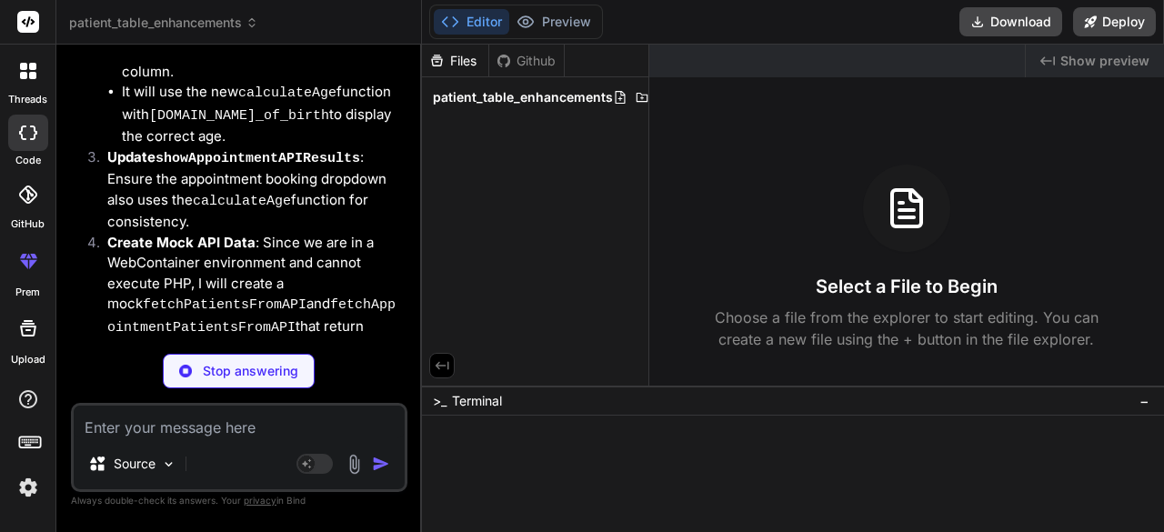
scroll to position [29906, 0]
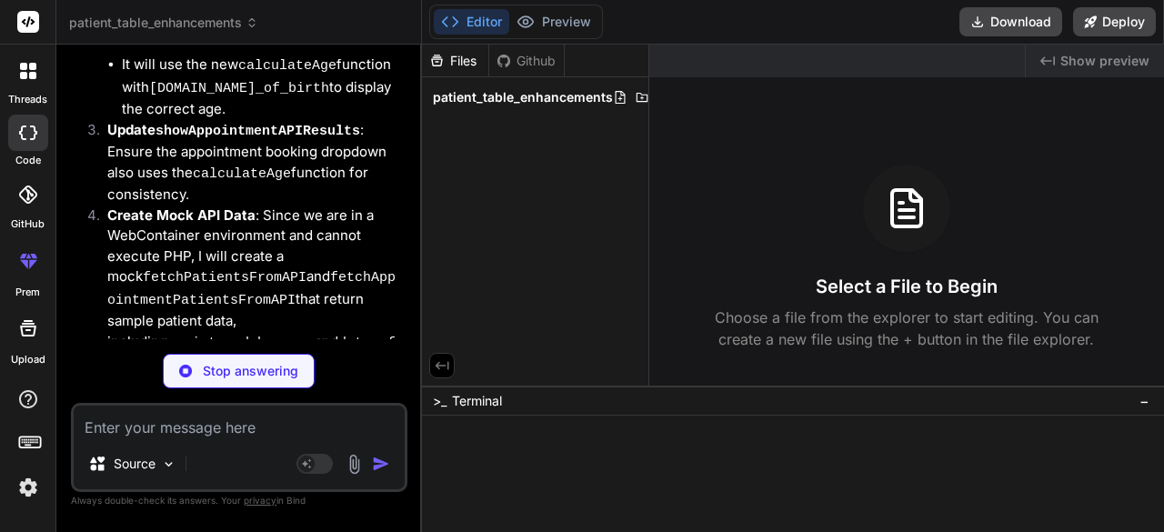
type textarea "x"
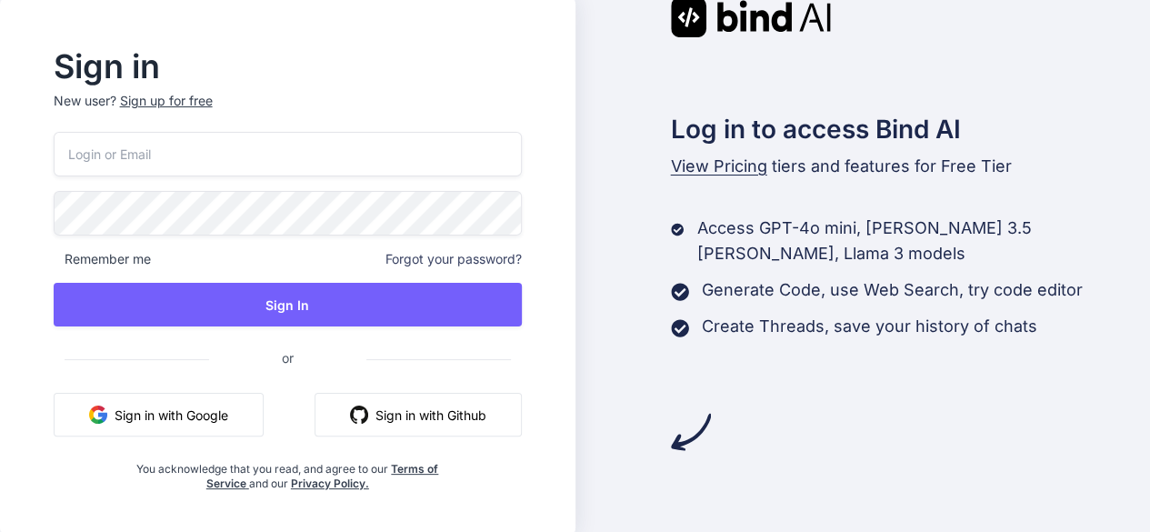
click at [146, 405] on button "Sign in with Google" at bounding box center [159, 415] width 210 height 44
